Goal: Task Accomplishment & Management: Manage account settings

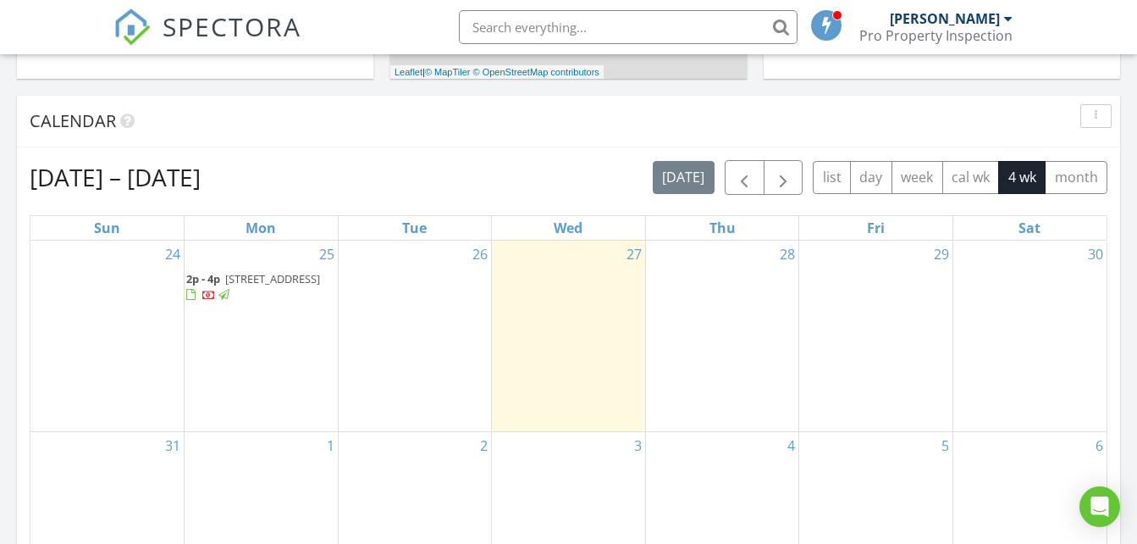
scroll to position [678, 0]
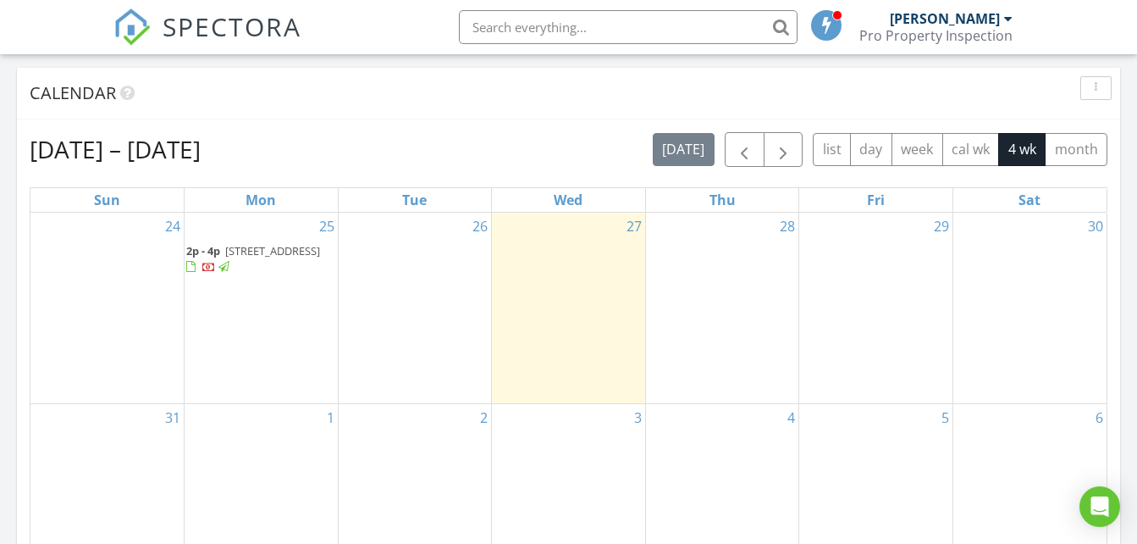
click at [249, 257] on span "[STREET_ADDRESS]" at bounding box center [272, 250] width 95 height 15
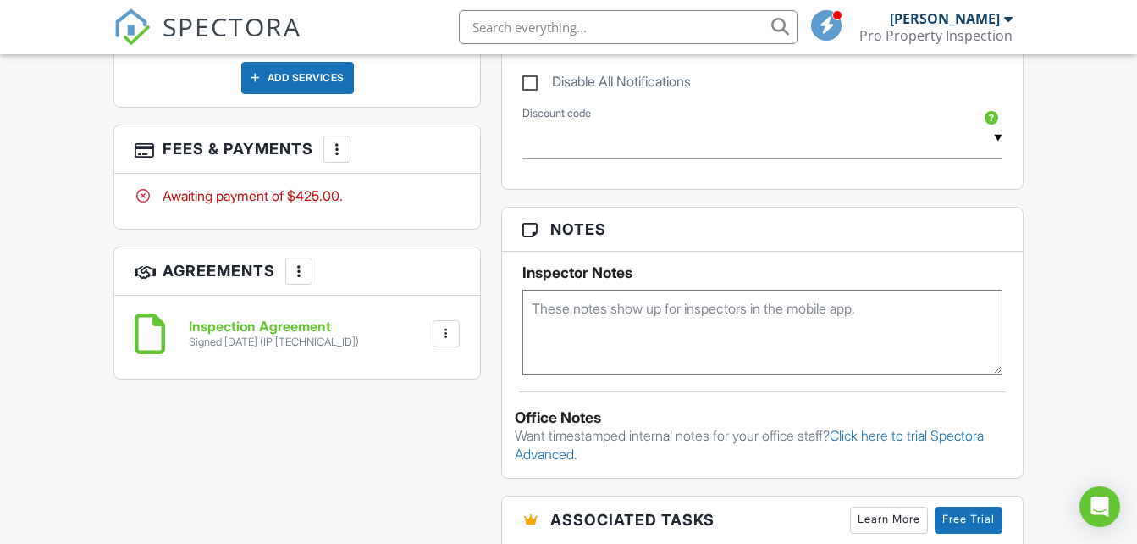
click at [343, 139] on div "More" at bounding box center [337, 149] width 27 height 27
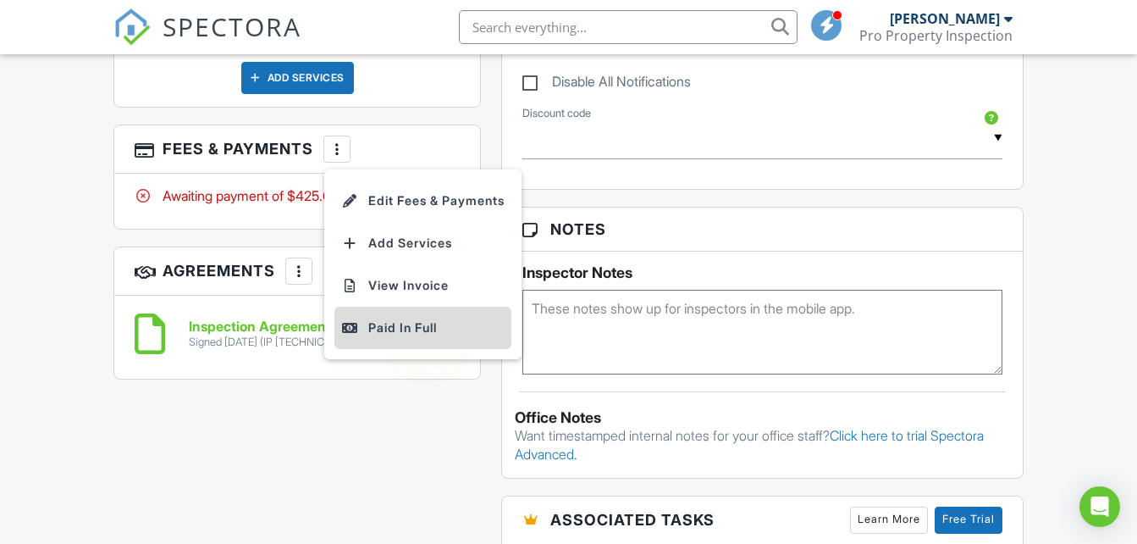
click at [413, 329] on div "Paid In Full" at bounding box center [422, 328] width 163 height 20
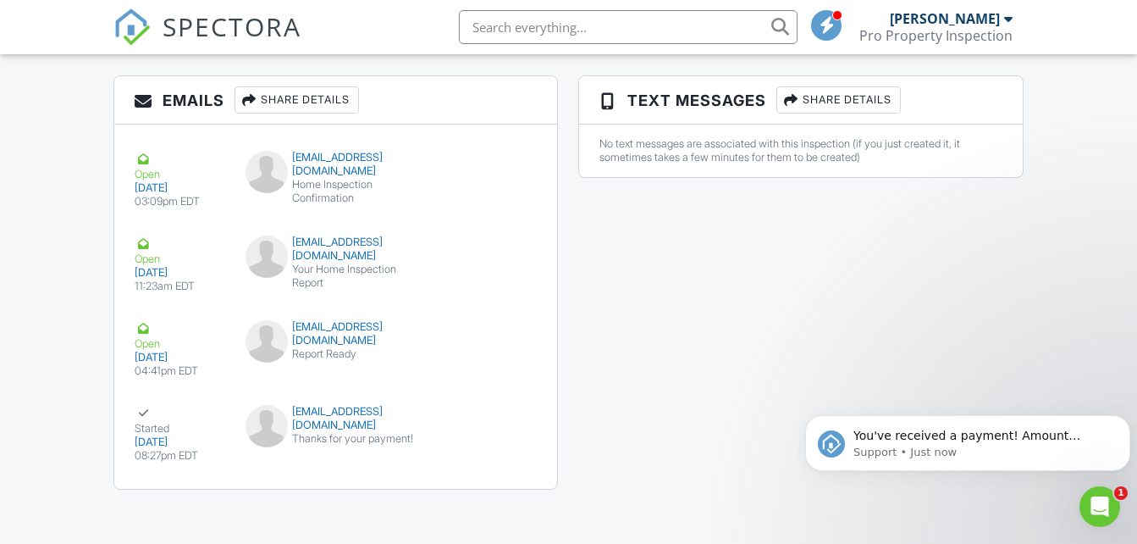
scroll to position [2091, 0]
